Goal: Task Accomplishment & Management: Manage account settings

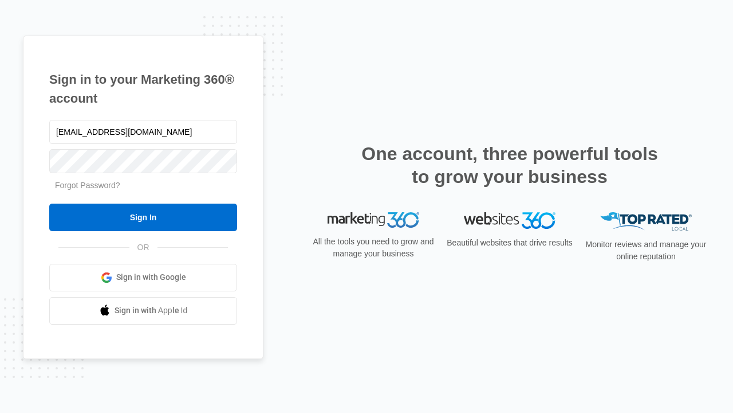
type input "dankie614@gmail.com"
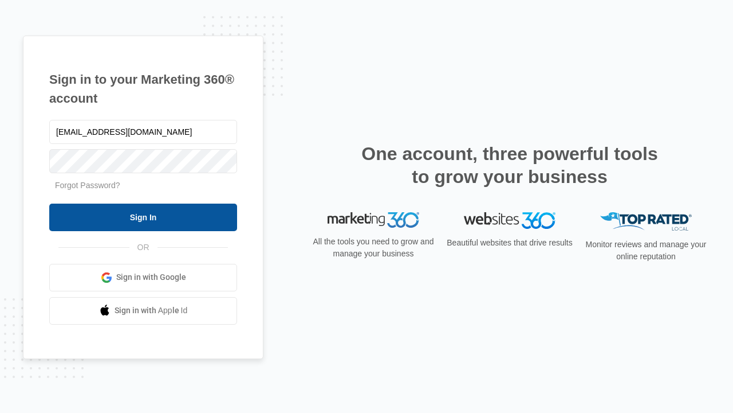
click at [143, 217] on input "Sign In" at bounding box center [143, 217] width 188 height 28
